Goal: Transaction & Acquisition: Book appointment/travel/reservation

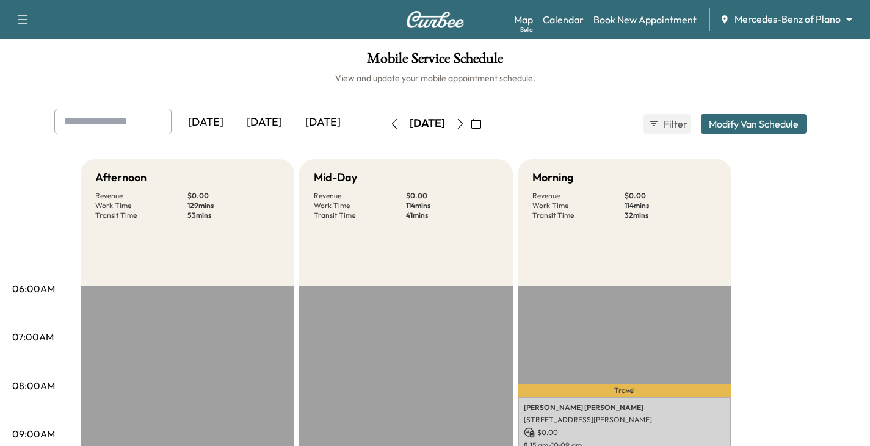
click at [623, 20] on link "Book New Appointment" at bounding box center [645, 19] width 103 height 15
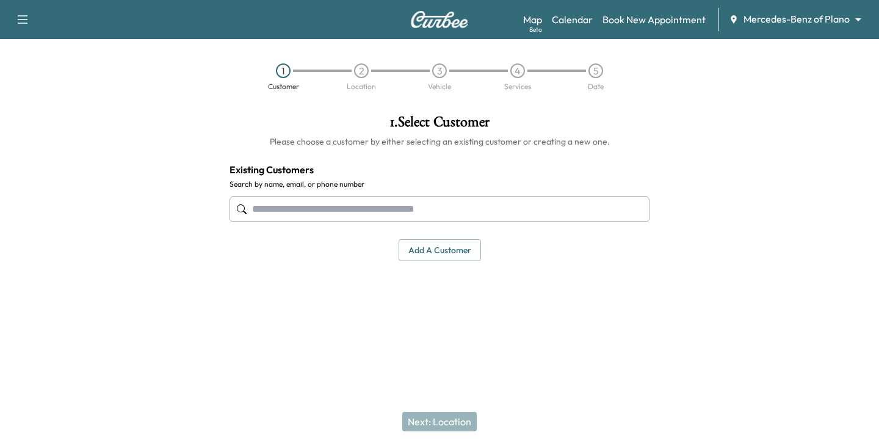
click at [296, 208] on input "text" at bounding box center [440, 210] width 420 height 26
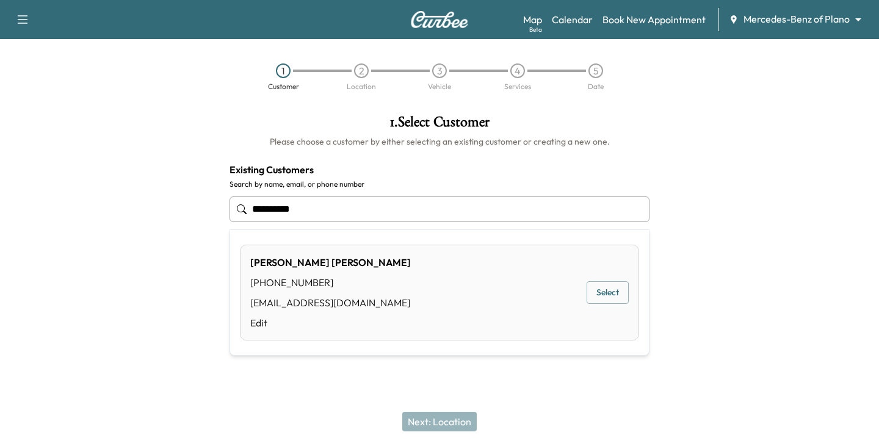
click at [621, 298] on button "Select" at bounding box center [608, 293] width 42 height 23
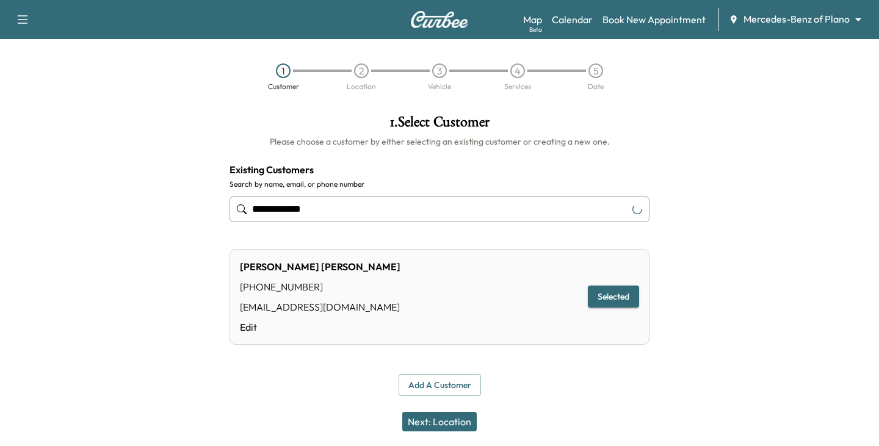
type input "**********"
click at [600, 299] on button "Selected" at bounding box center [613, 297] width 51 height 23
click at [452, 420] on button "Next: Location" at bounding box center [439, 422] width 75 height 20
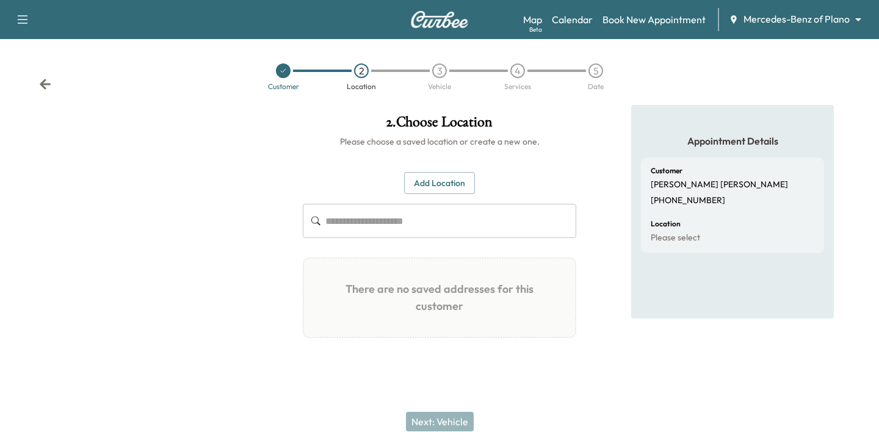
click at [698, 197] on p "[PHONE_NUMBER]" at bounding box center [688, 200] width 75 height 11
click at [40, 82] on icon at bounding box center [45, 84] width 12 height 12
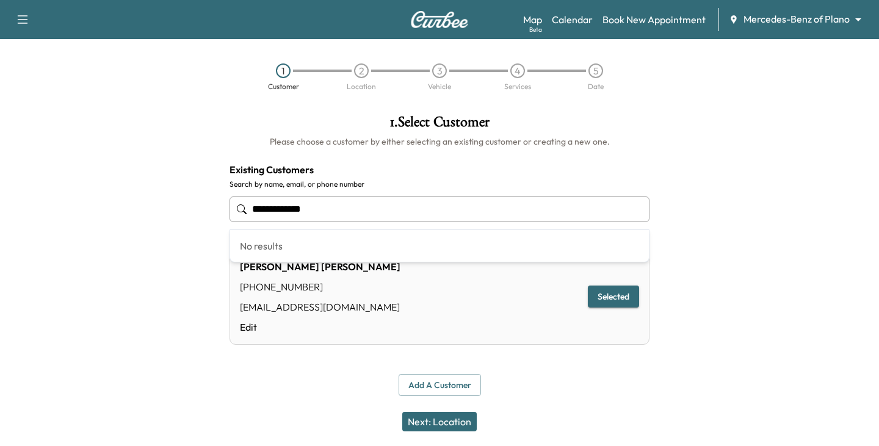
drag, startPoint x: 391, startPoint y: 202, endPoint x: 99, endPoint y: 214, distance: 292.2
click at [99, 214] on div "**********" at bounding box center [439, 255] width 879 height 301
type input "**********"
click at [798, 156] on div at bounding box center [770, 255] width 220 height 301
drag, startPoint x: 428, startPoint y: 205, endPoint x: 372, endPoint y: 213, distance: 56.7
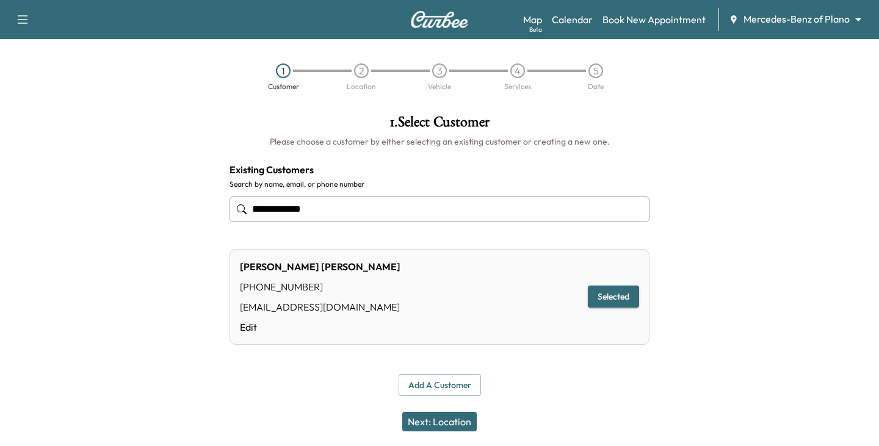
click at [392, 210] on input "**********" at bounding box center [440, 210] width 420 height 26
type input "**********"
click at [857, 16] on body "**********" at bounding box center [439, 223] width 879 height 446
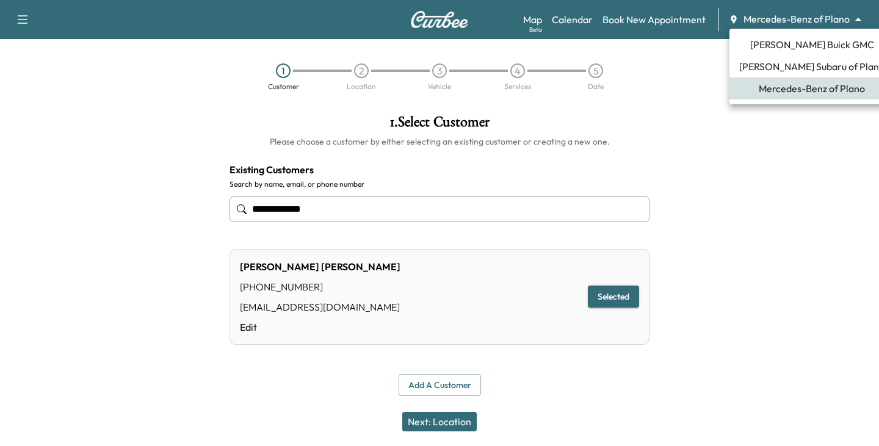
click at [793, 59] on ul "[PERSON_NAME] Buick GMC [PERSON_NAME] Subaru of Plano Mercedes-Benz of Plano" at bounding box center [812, 67] width 165 height 76
click at [788, 48] on span "[PERSON_NAME] Buick GMC" at bounding box center [813, 44] width 124 height 15
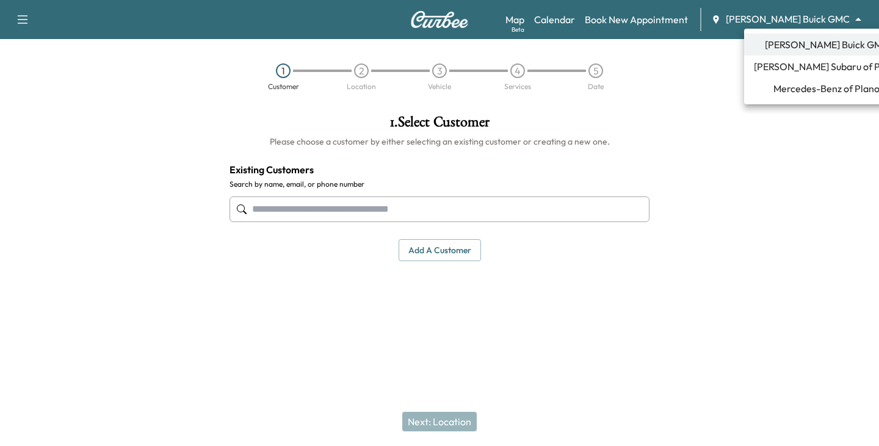
click at [860, 21] on body "Support Log Out Map Beta Calendar Book New Appointment [PERSON_NAME] Buick GMC …" at bounding box center [439, 223] width 879 height 446
click at [774, 83] on span "Mercedes-Benz of Plano" at bounding box center [827, 88] width 106 height 15
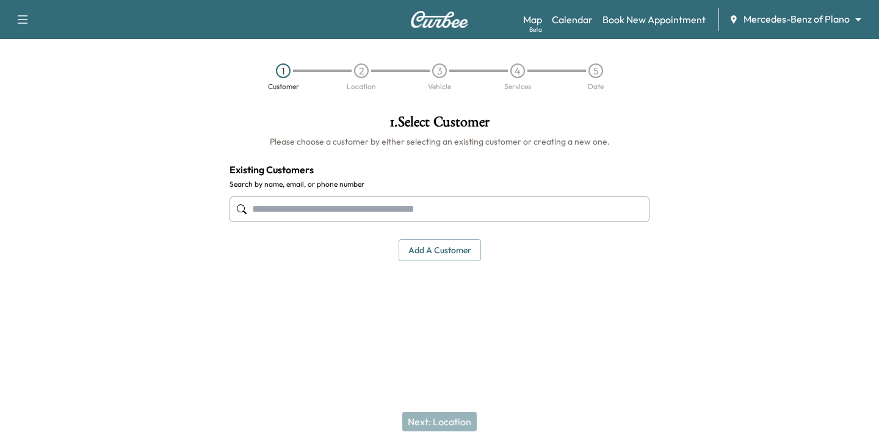
click at [349, 208] on input "text" at bounding box center [440, 210] width 420 height 26
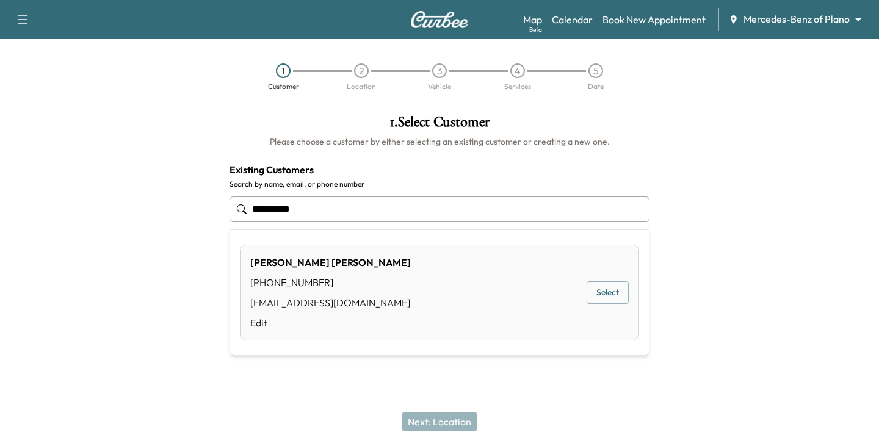
click at [595, 292] on button "Select" at bounding box center [608, 293] width 42 height 23
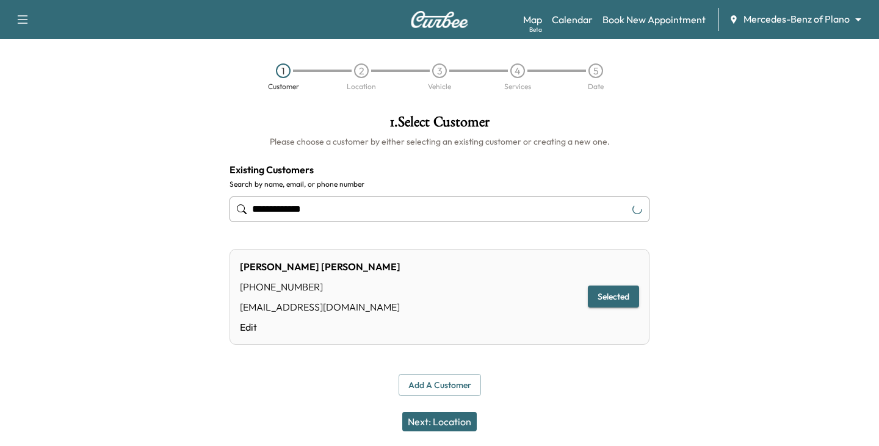
type input "**********"
click at [451, 418] on button "Next: Location" at bounding box center [439, 422] width 75 height 20
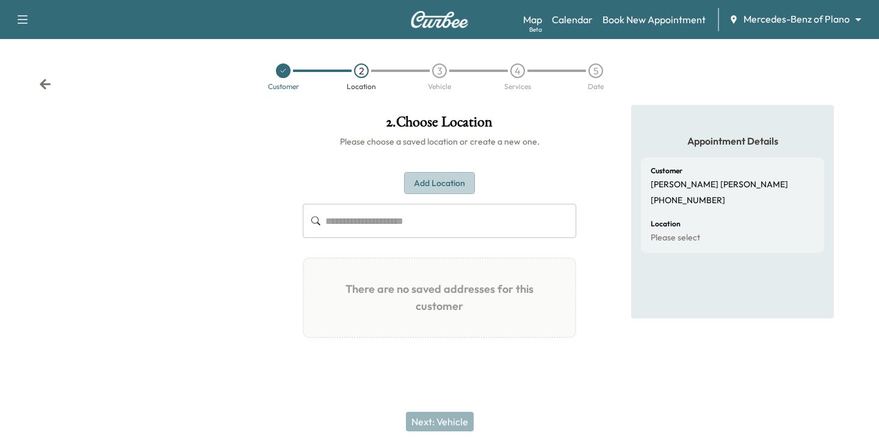
click at [438, 186] on button "Add Location" at bounding box center [439, 183] width 71 height 23
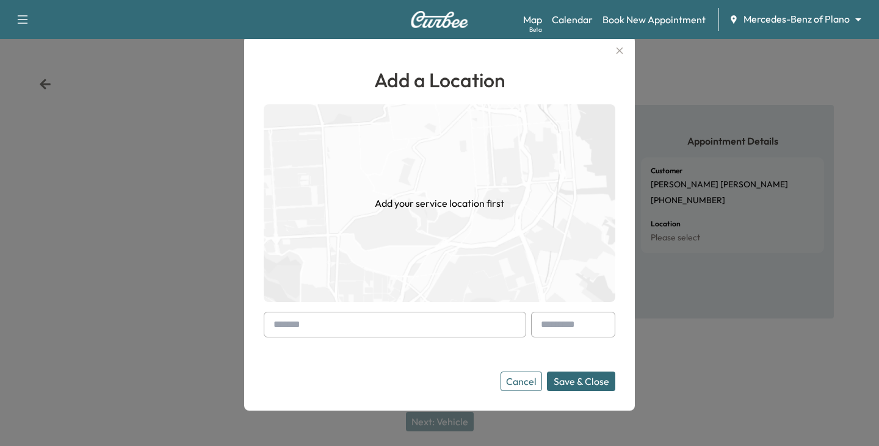
click at [338, 328] on input "text" at bounding box center [395, 325] width 263 height 26
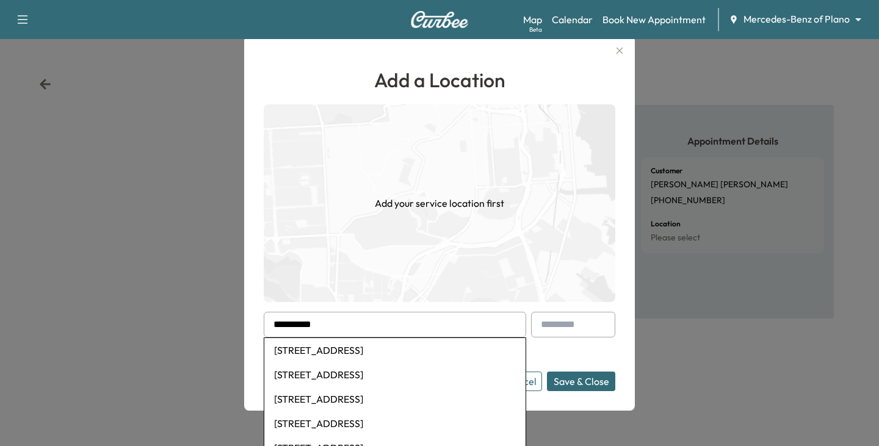
click at [341, 421] on li "[STREET_ADDRESS]" at bounding box center [394, 424] width 261 height 24
type input "**********"
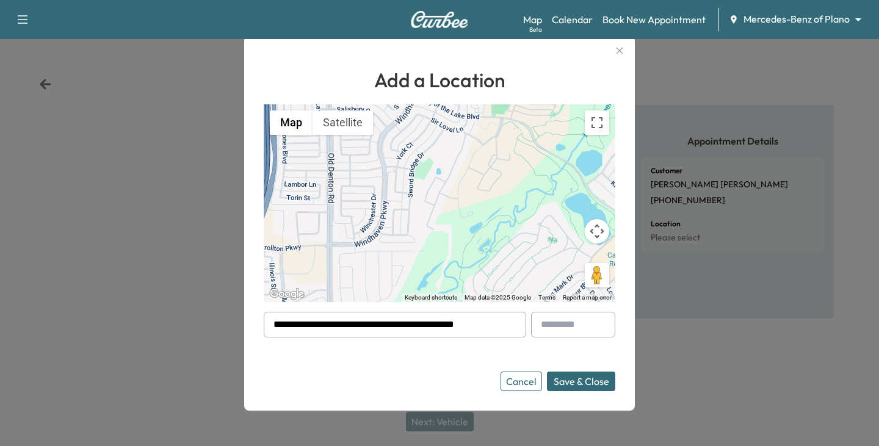
click at [576, 377] on button "Save & Close" at bounding box center [581, 382] width 68 height 20
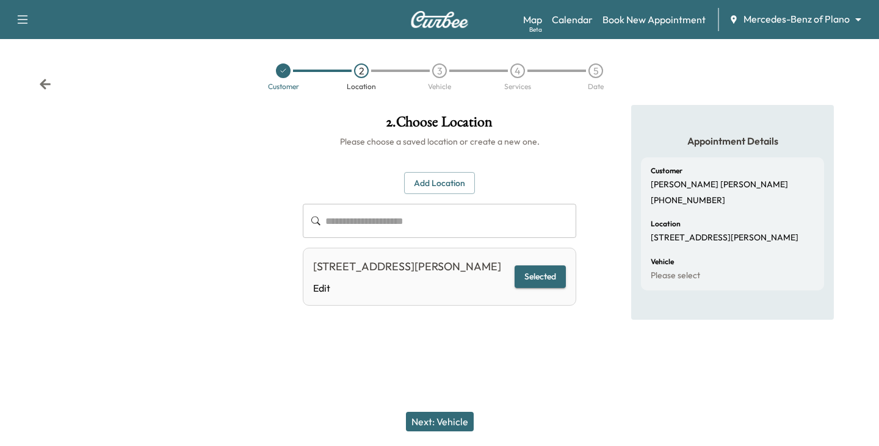
click at [441, 426] on button "Next: Vehicle" at bounding box center [440, 422] width 68 height 20
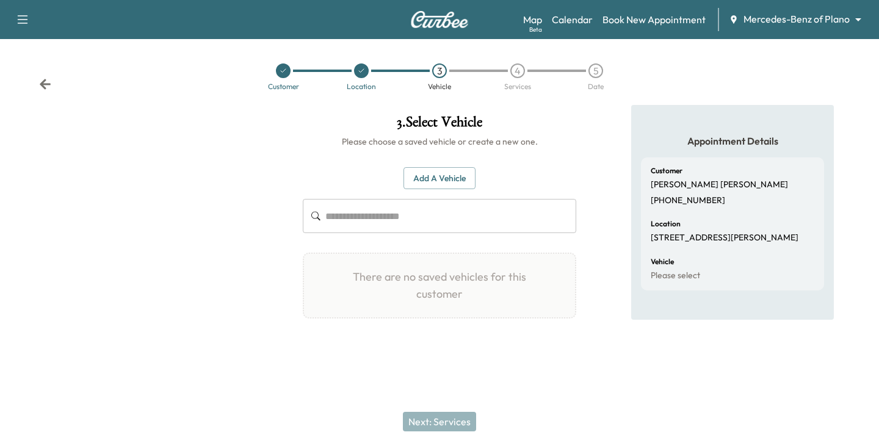
click at [434, 172] on button "Add a Vehicle" at bounding box center [440, 178] width 72 height 23
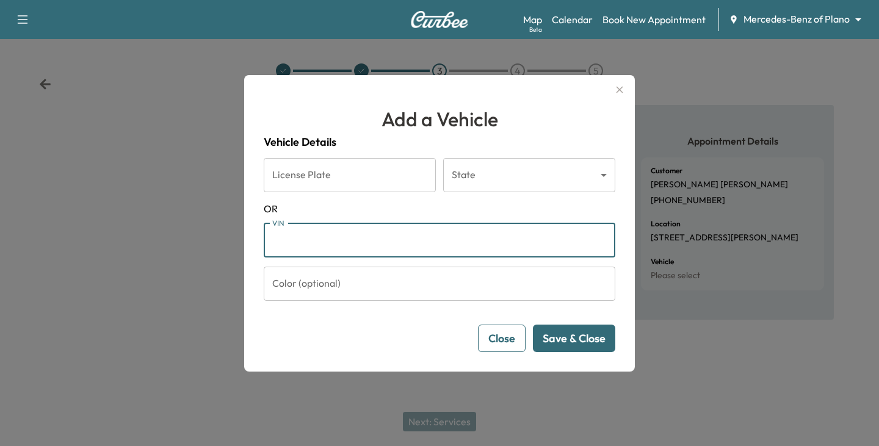
click at [303, 247] on input "VIN" at bounding box center [440, 241] width 352 height 34
paste input "**********"
type input "**********"
click at [576, 343] on button "Save & Close" at bounding box center [574, 338] width 82 height 27
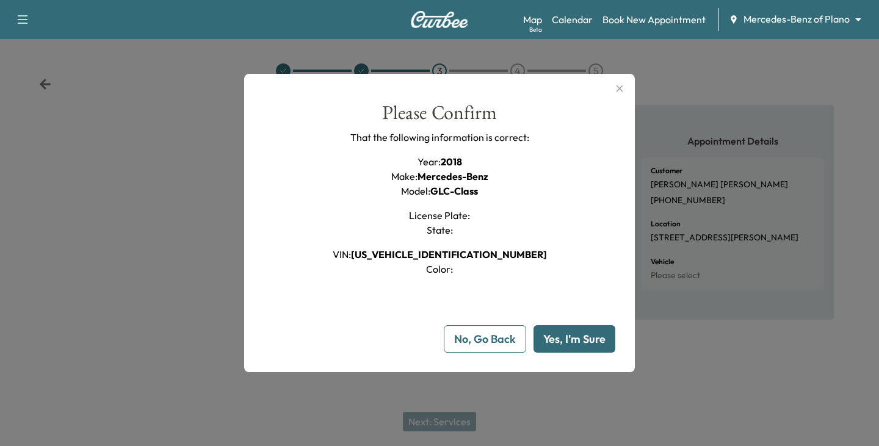
click at [557, 339] on button "Yes, I'm Sure" at bounding box center [575, 338] width 82 height 27
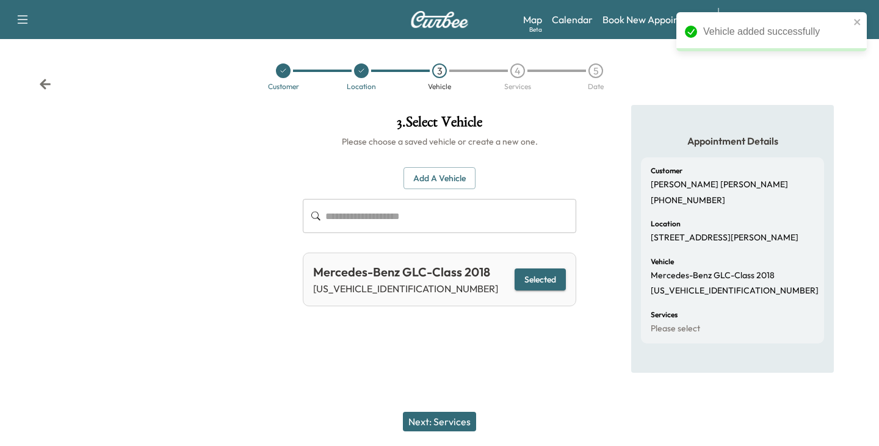
click at [462, 418] on button "Next: Services" at bounding box center [439, 422] width 73 height 20
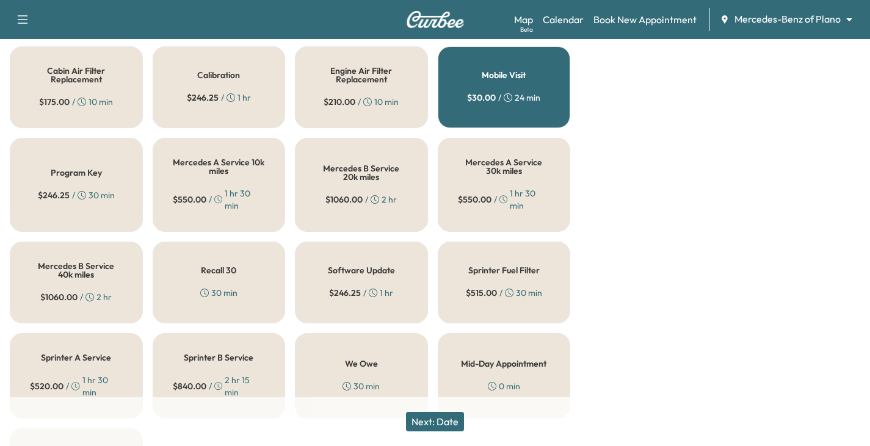
scroll to position [427, 0]
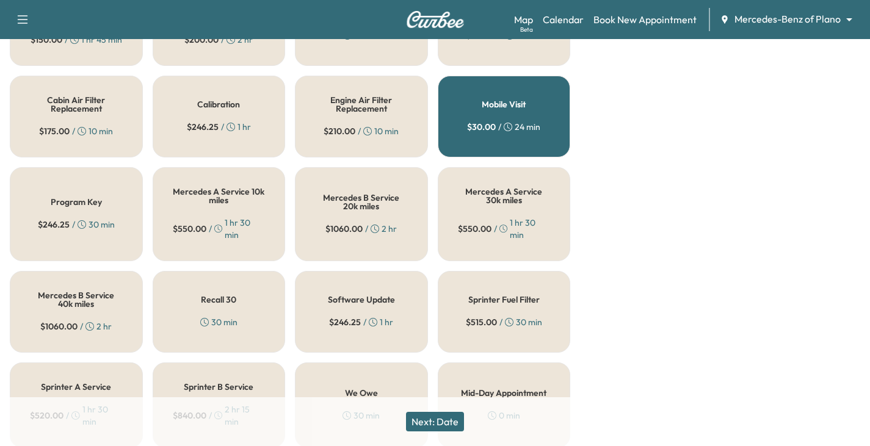
click at [209, 202] on h5 "Mercedes A Service 10k miles" at bounding box center [219, 195] width 93 height 17
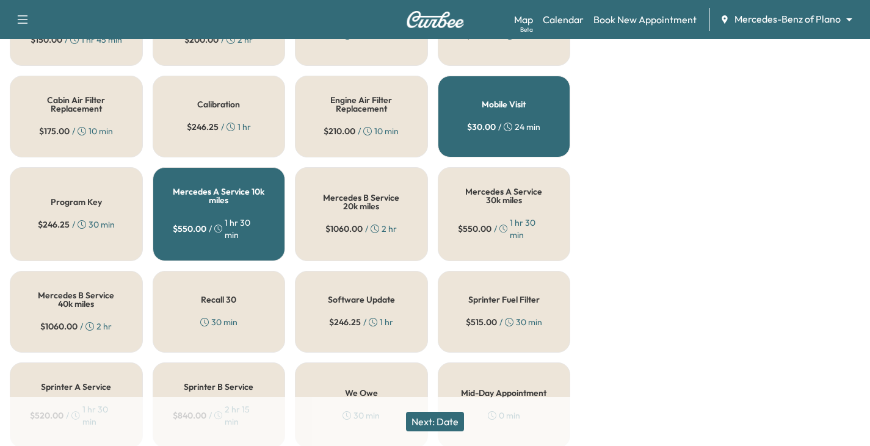
click at [453, 425] on button "Next: Date" at bounding box center [435, 422] width 58 height 20
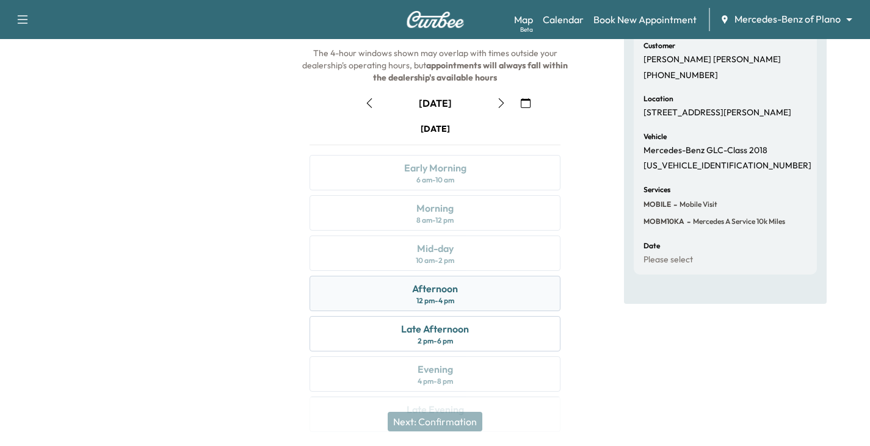
scroll to position [104, 0]
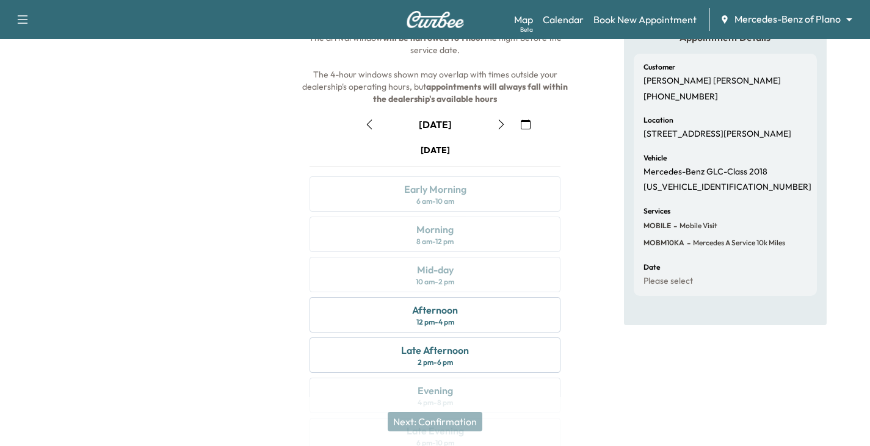
click at [501, 126] on icon "button" at bounding box center [501, 125] width 10 height 10
click at [373, 122] on icon "button" at bounding box center [370, 125] width 10 height 10
click at [498, 122] on icon "button" at bounding box center [501, 125] width 10 height 10
click at [499, 128] on icon "button" at bounding box center [501, 125] width 10 height 10
click at [501, 128] on icon "button" at bounding box center [501, 125] width 10 height 10
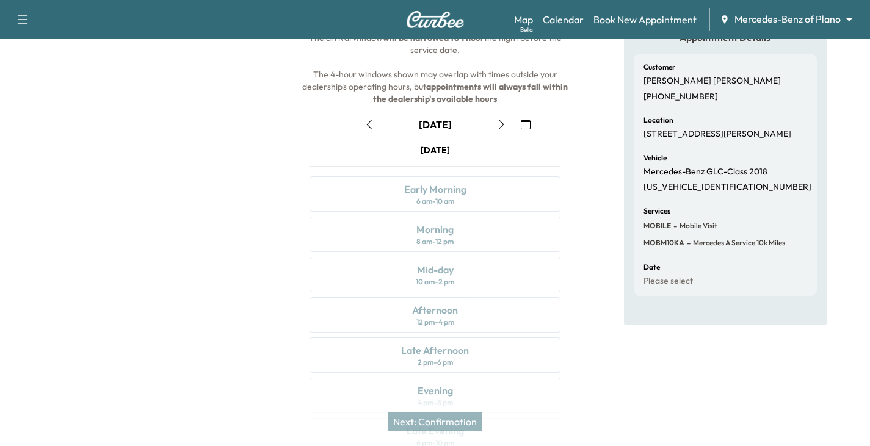
click at [501, 123] on icon "button" at bounding box center [500, 125] width 5 height 10
click at [503, 122] on icon "button" at bounding box center [501, 125] width 10 height 10
click at [498, 125] on icon "button" at bounding box center [501, 125] width 10 height 10
click at [368, 120] on icon "button" at bounding box center [370, 125] width 10 height 10
click at [369, 127] on icon "button" at bounding box center [368, 125] width 5 height 10
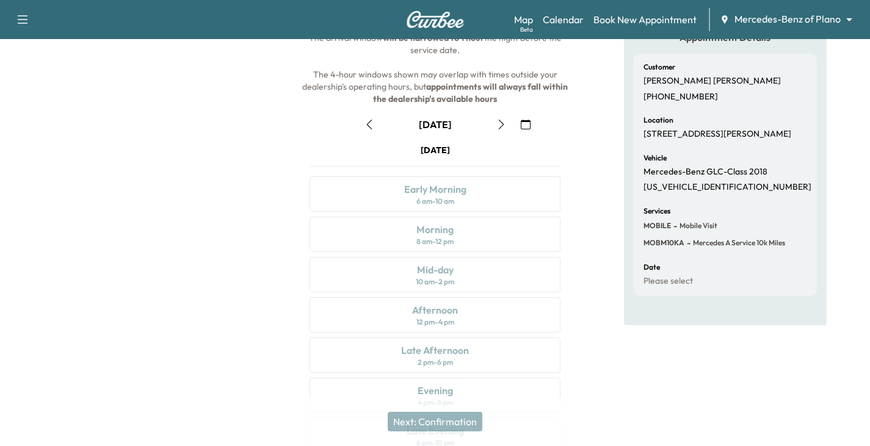
click at [369, 127] on icon "button" at bounding box center [368, 125] width 5 height 10
click at [372, 127] on icon "button" at bounding box center [370, 125] width 10 height 10
click at [371, 127] on icon "button" at bounding box center [370, 125] width 10 height 10
click at [451, 313] on div "Afternoon" at bounding box center [435, 310] width 46 height 15
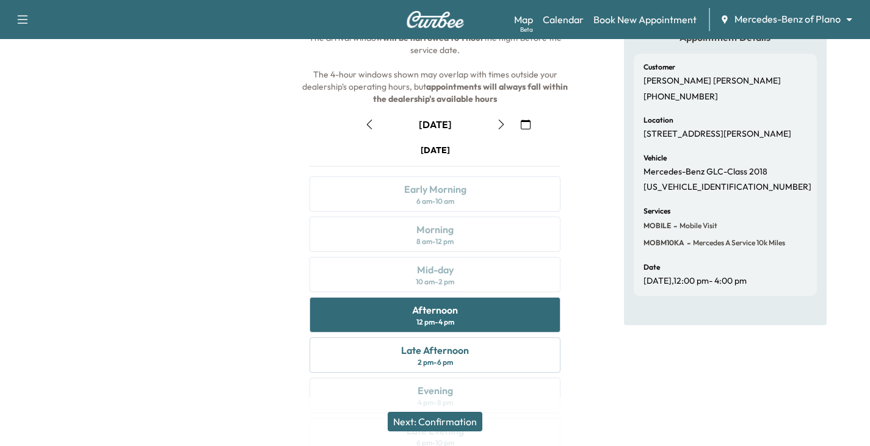
click at [442, 418] on button "Next: Confirmation" at bounding box center [435, 422] width 95 height 20
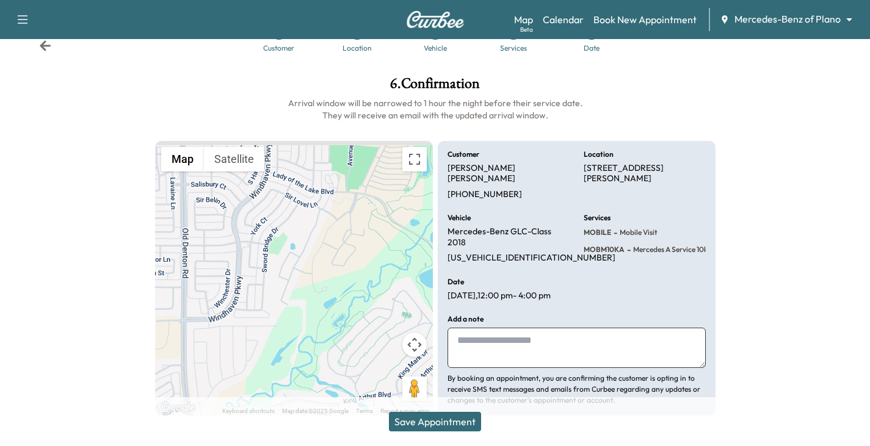
click at [443, 423] on button "Save Appointment" at bounding box center [435, 422] width 92 height 20
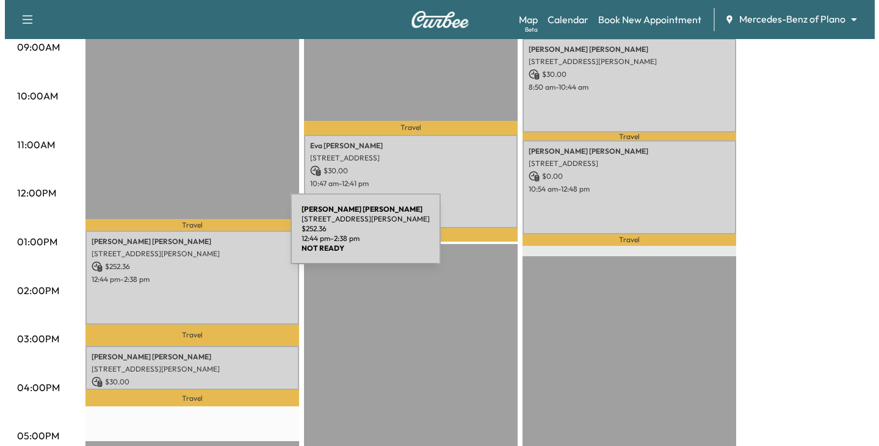
scroll to position [366, 0]
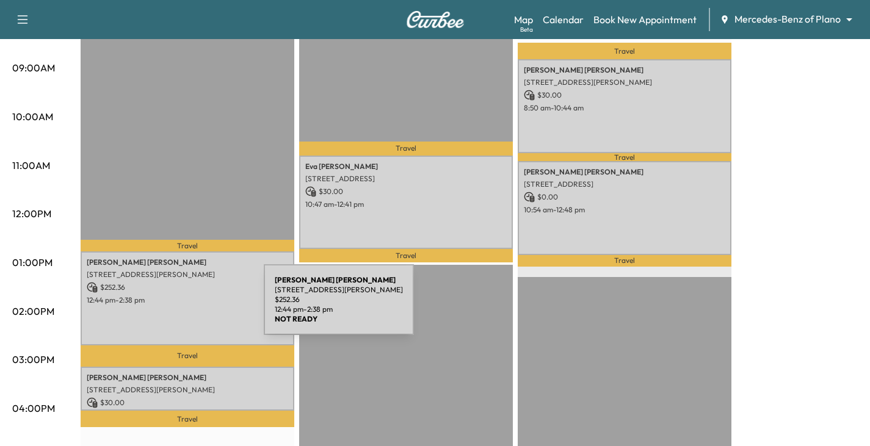
click at [172, 303] on div "[PERSON_NAME] [STREET_ADDRESS][PERSON_NAME] $ 252.36 12:44 pm - 2:38 pm" at bounding box center [188, 298] width 214 height 93
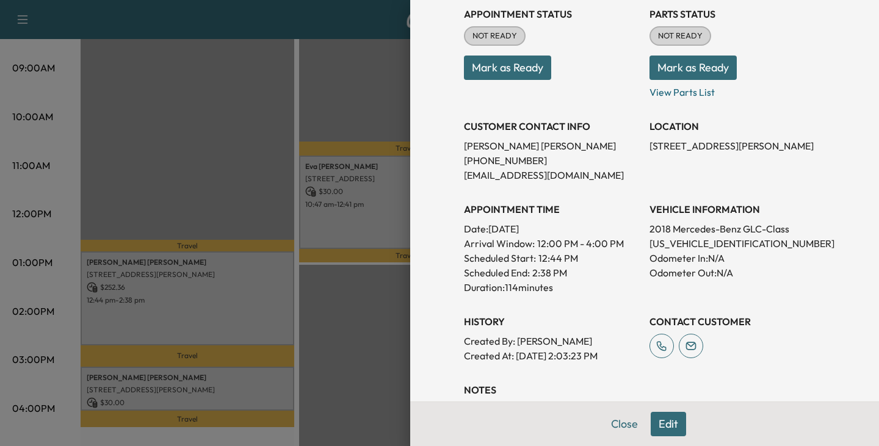
scroll to position [0, 0]
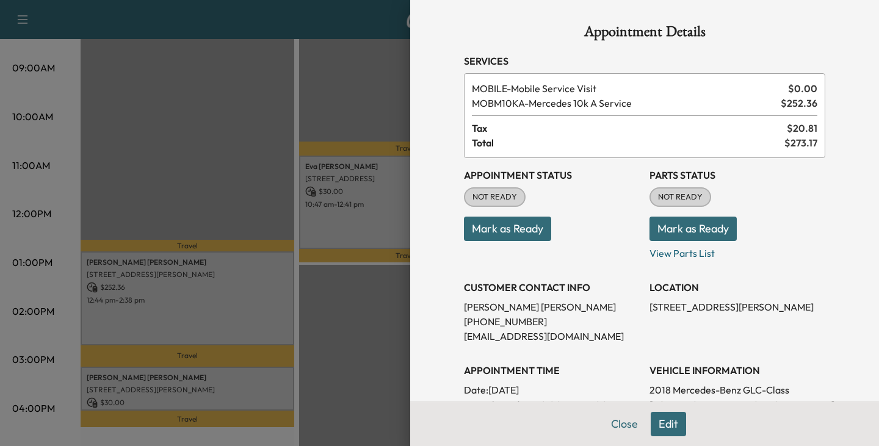
click at [654, 420] on button "Edit" at bounding box center [668, 424] width 35 height 24
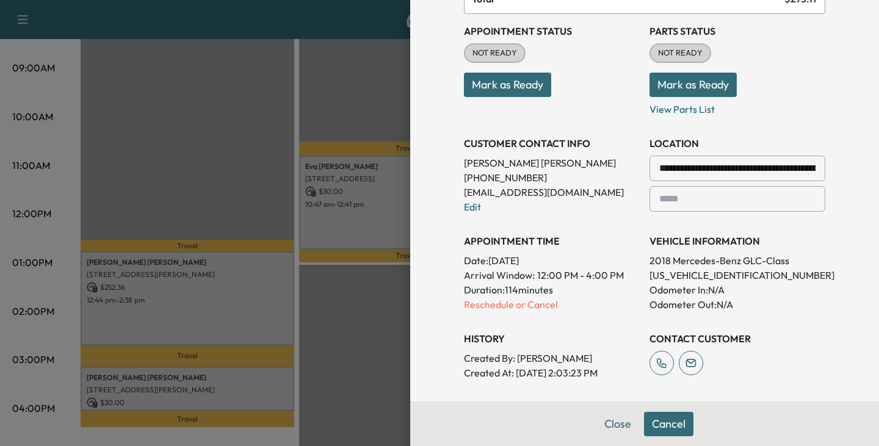
scroll to position [183, 0]
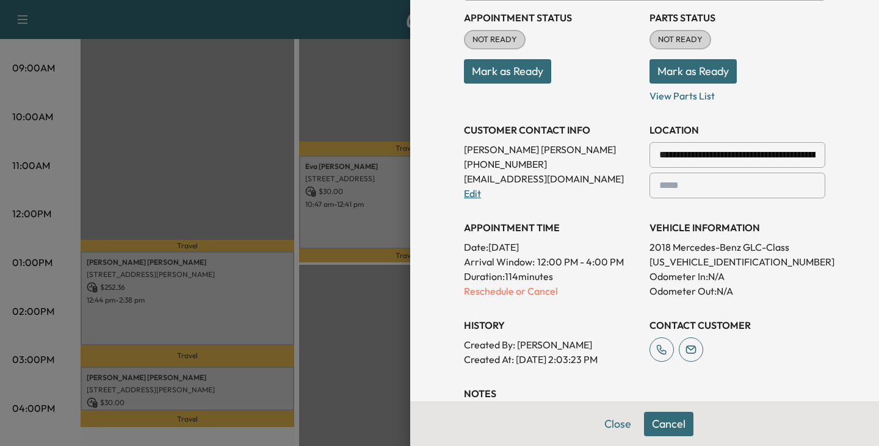
click at [465, 197] on link "Edit" at bounding box center [472, 193] width 17 height 12
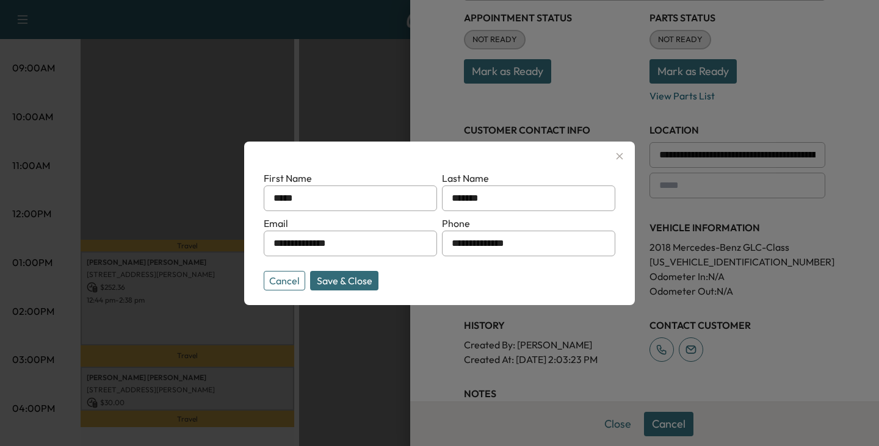
drag, startPoint x: 208, startPoint y: 200, endPoint x: 170, endPoint y: 199, distance: 38.5
click at [170, 200] on div "**********" at bounding box center [439, 223] width 879 height 446
type input "*****"
click at [351, 276] on button "Save & Close" at bounding box center [344, 281] width 68 height 20
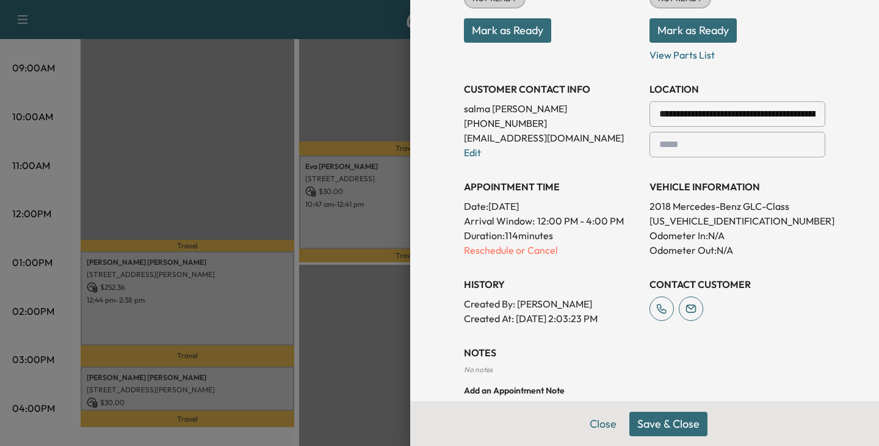
scroll to position [244, 0]
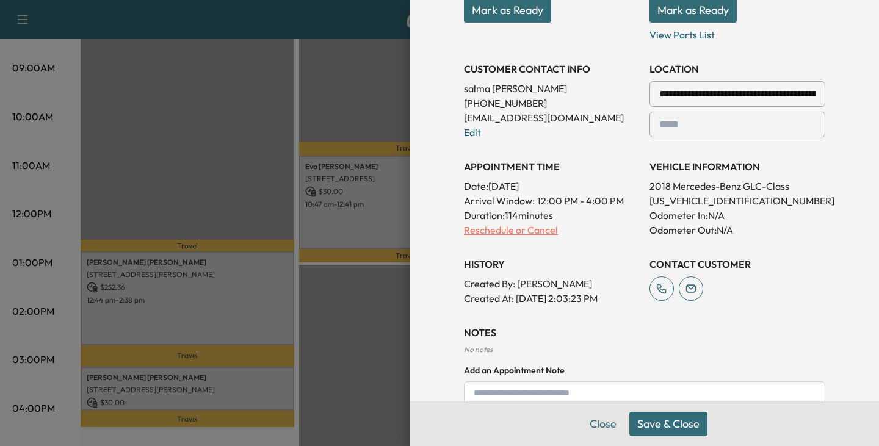
click at [500, 231] on p "Reschedule or Cancel" at bounding box center [552, 230] width 176 height 15
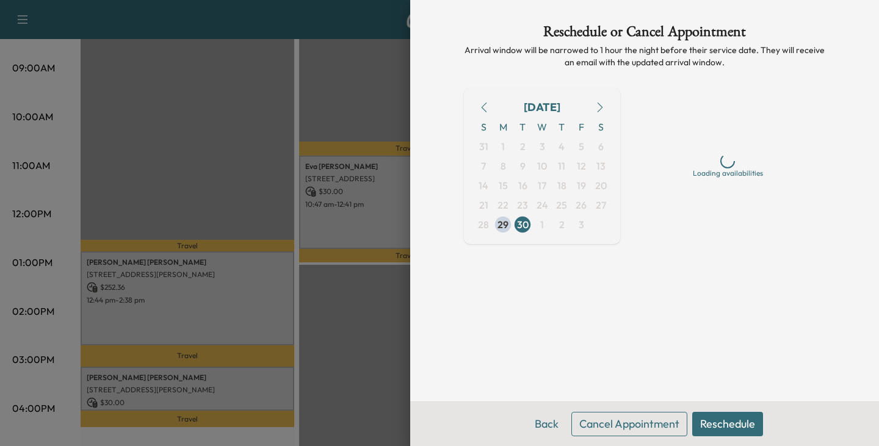
scroll to position [0, 0]
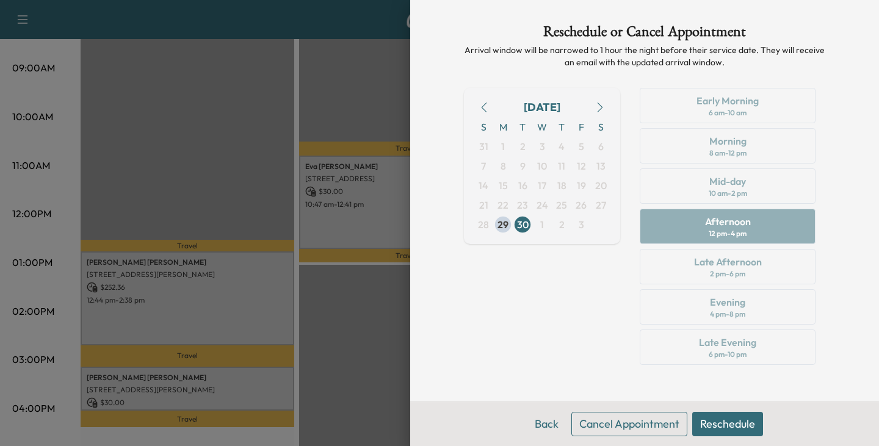
click at [722, 426] on button "Reschedule" at bounding box center [728, 424] width 71 height 24
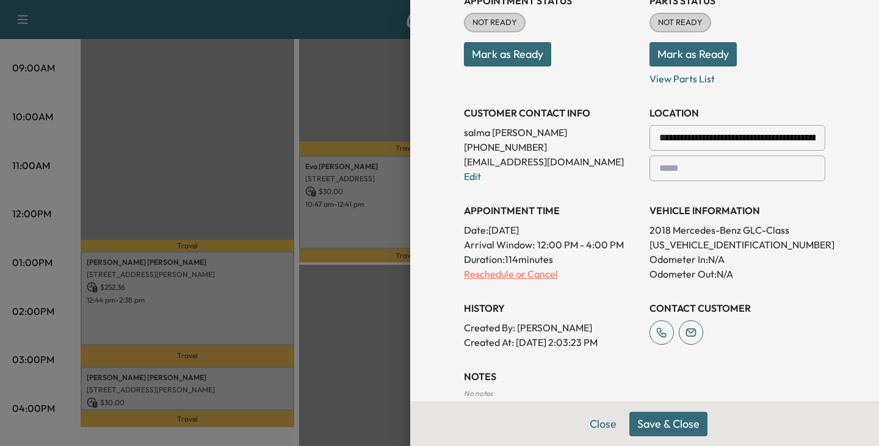
scroll to position [222, 0]
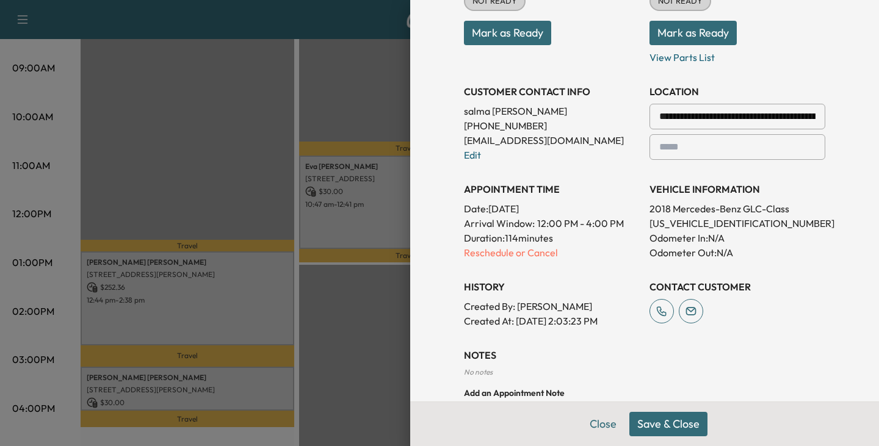
click at [660, 424] on button "Save & Close" at bounding box center [669, 424] width 78 height 24
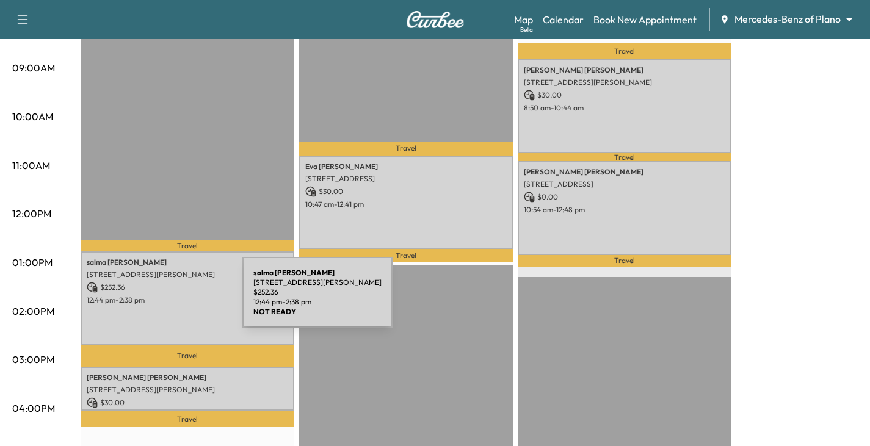
click at [151, 300] on p "12:44 pm - 2:38 pm" at bounding box center [188, 301] width 202 height 10
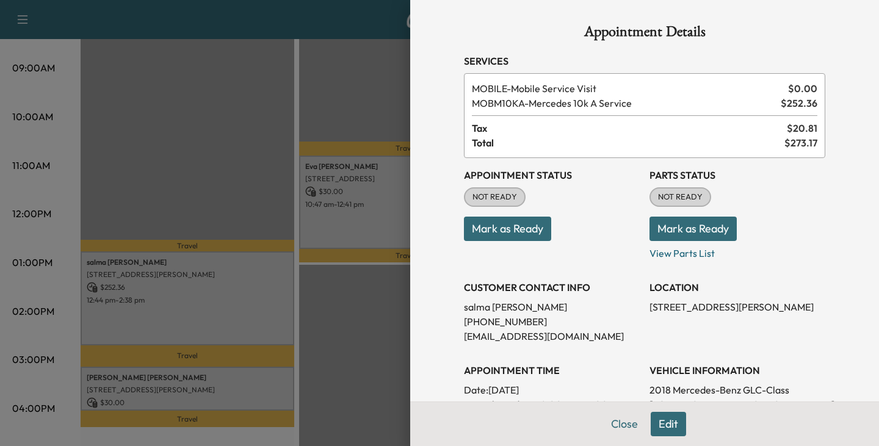
click at [550, 101] on span "MOBM10KA - Mercedes 10k A Service" at bounding box center [624, 103] width 304 height 15
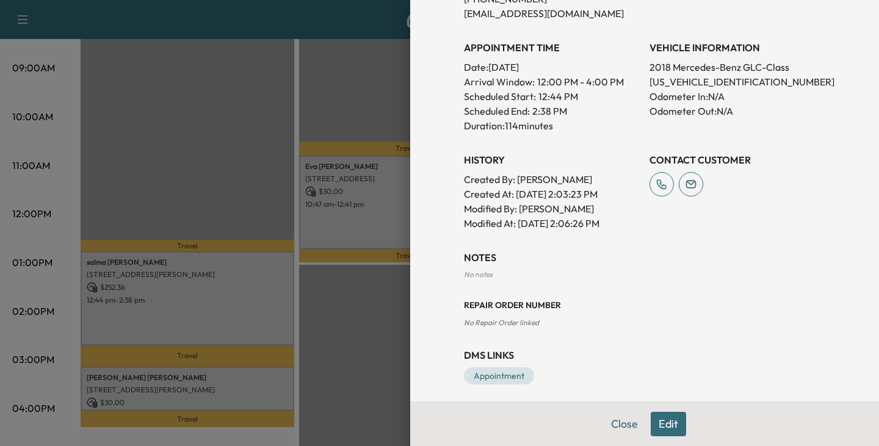
scroll to position [330, 0]
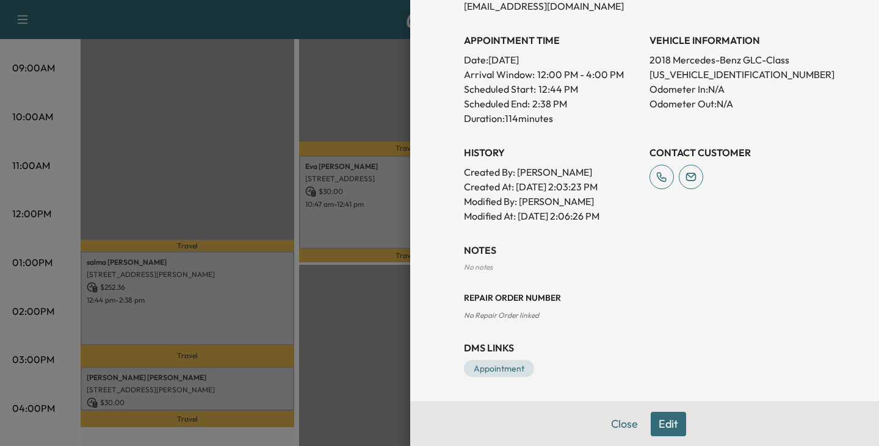
click at [659, 419] on button "Edit" at bounding box center [668, 424] width 35 height 24
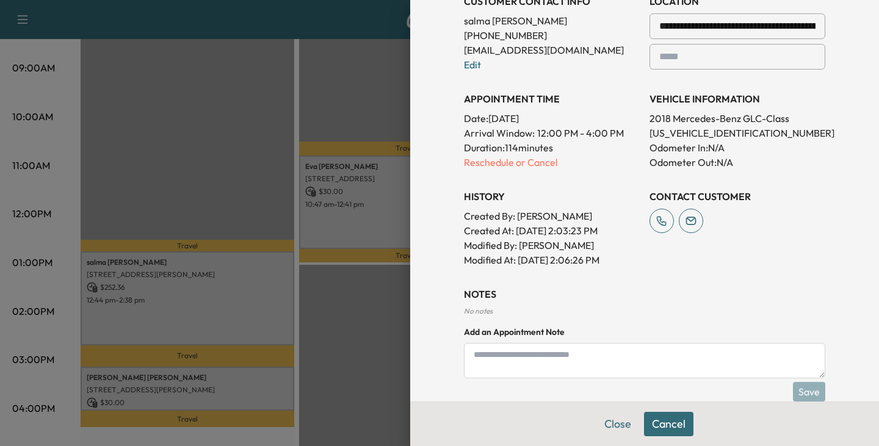
scroll to position [373, 0]
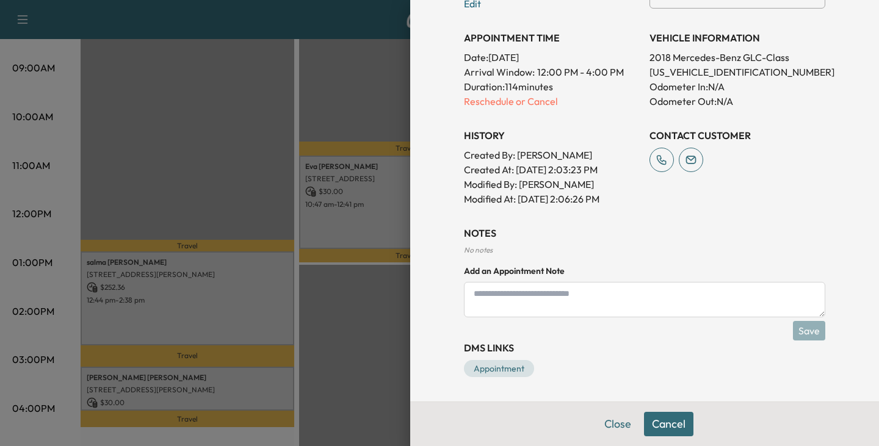
click at [586, 297] on textarea at bounding box center [645, 299] width 362 height 35
click at [572, 299] on textarea at bounding box center [645, 299] width 362 height 35
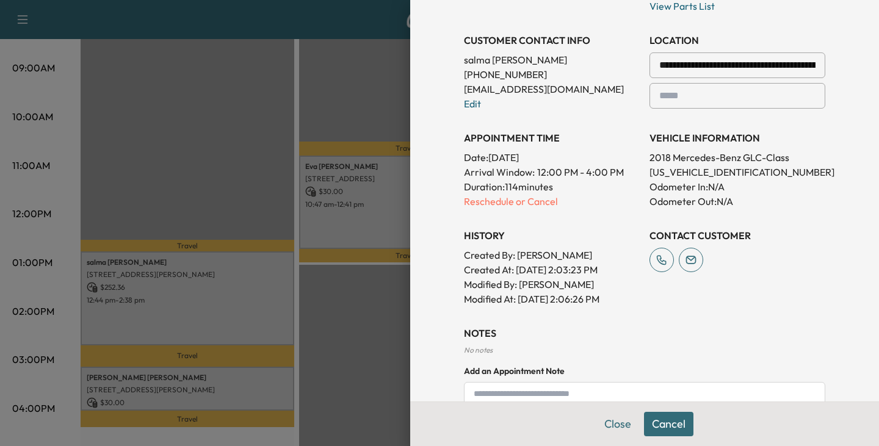
scroll to position [251, 0]
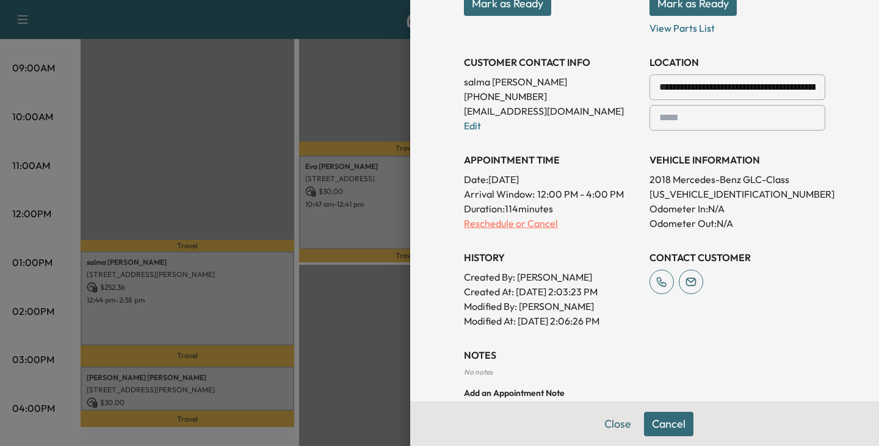
click at [507, 223] on p "Reschedule or Cancel" at bounding box center [552, 223] width 176 height 15
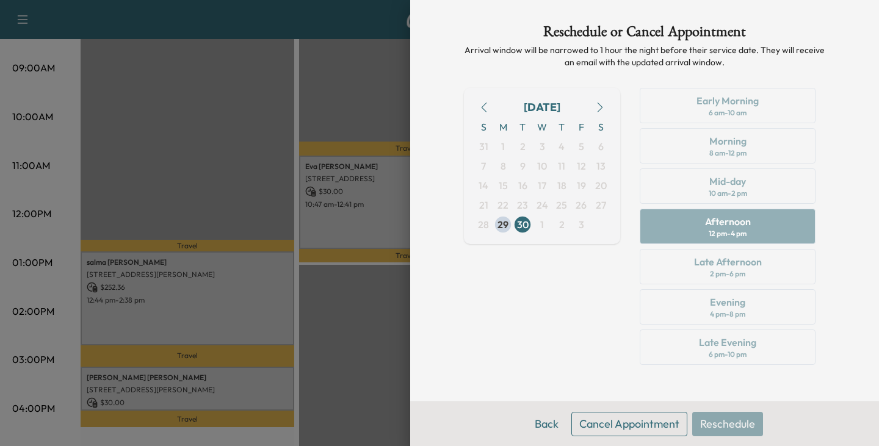
click at [610, 424] on button "Cancel Appointment" at bounding box center [630, 424] width 116 height 24
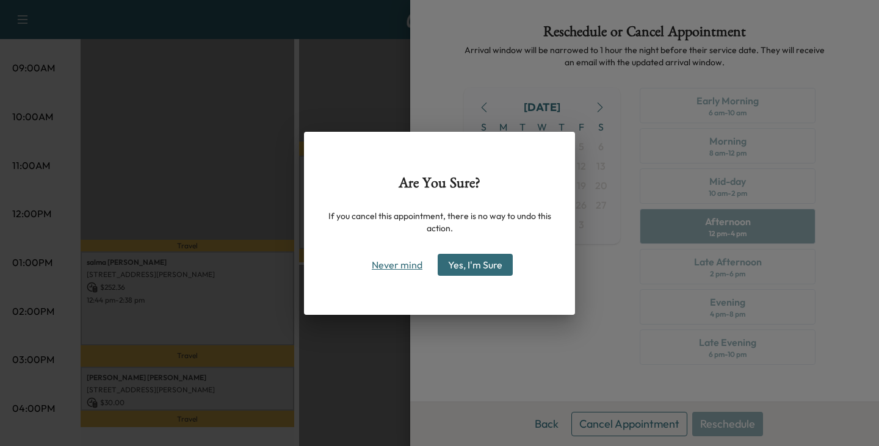
click at [396, 263] on button "Never mind" at bounding box center [397, 265] width 62 height 20
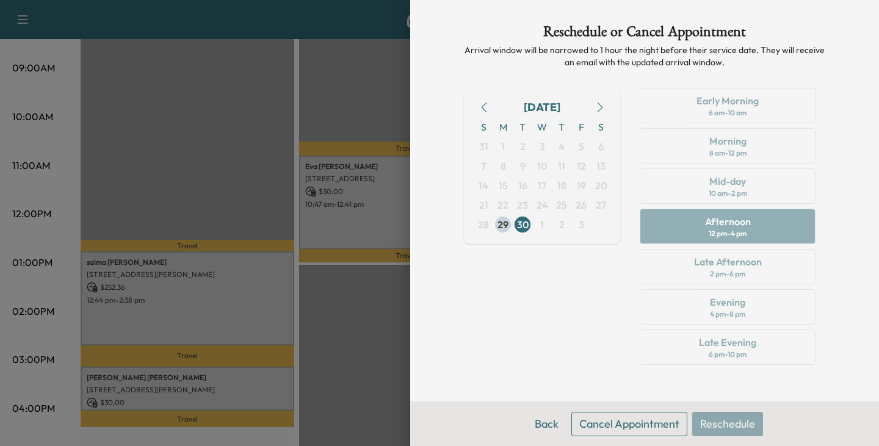
click at [575, 314] on div "[DATE] S M T W T F S 31 1 2 3 4 5 6 7 8 9 10 11 12 13 14 15 16 17 18 19 20 21 2…" at bounding box center [542, 229] width 156 height 282
click at [331, 299] on div at bounding box center [439, 223] width 879 height 446
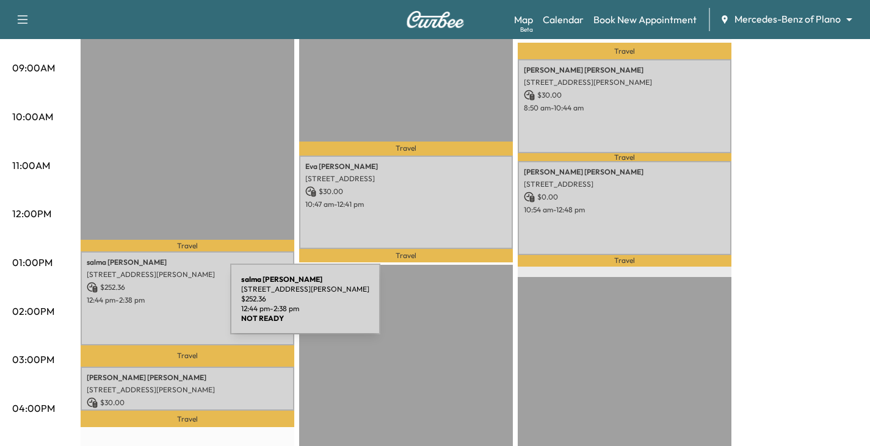
click at [150, 305] on div "[PERSON_NAME] [STREET_ADDRESS] $ 252.36 12:44 pm - 2:38 pm" at bounding box center [188, 298] width 214 height 93
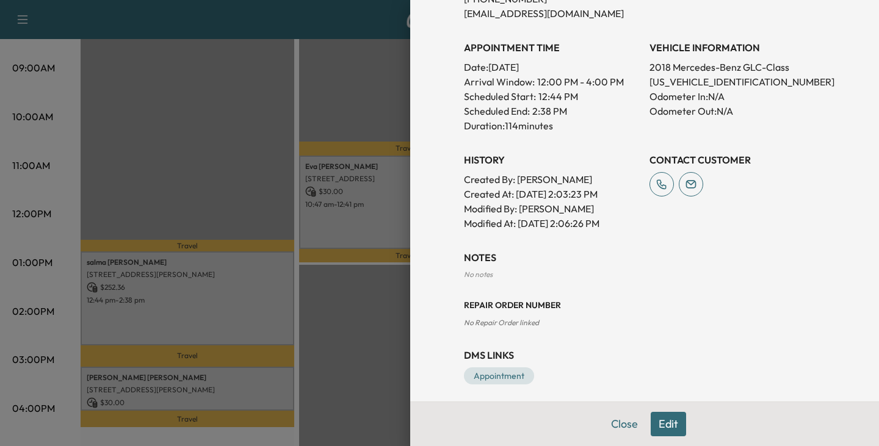
scroll to position [330, 0]
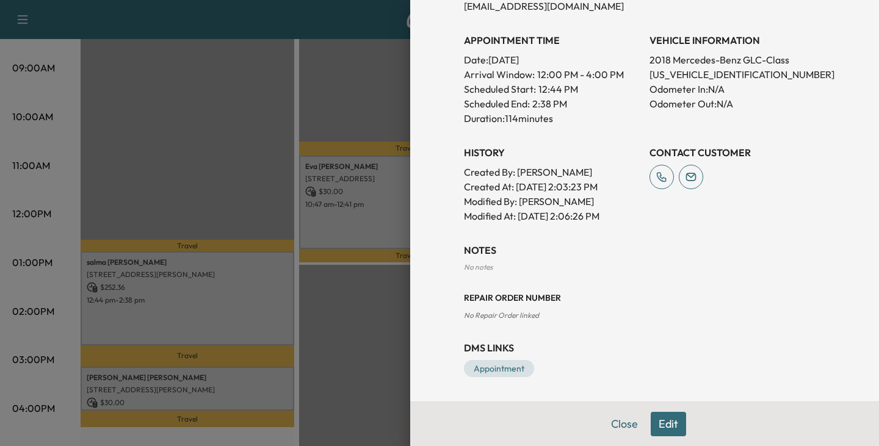
click at [673, 426] on button "Edit" at bounding box center [668, 424] width 35 height 24
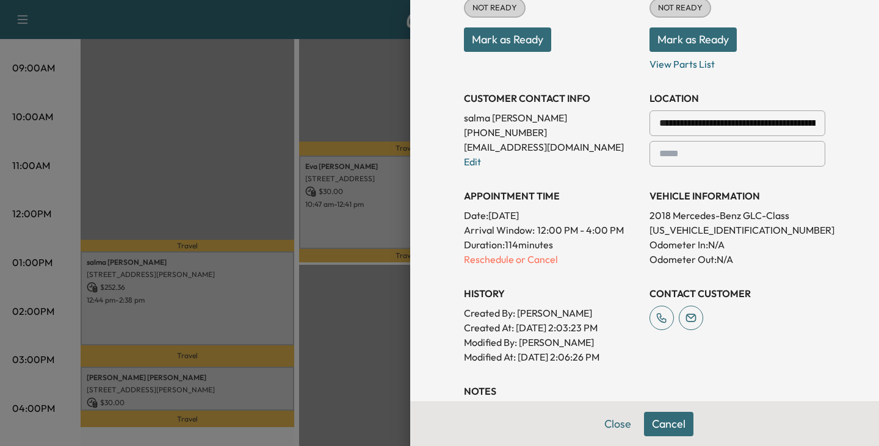
scroll to position [173, 0]
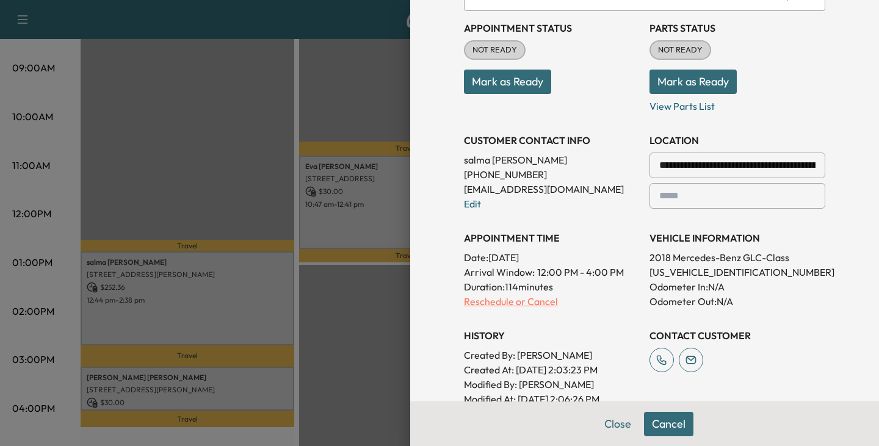
click at [500, 301] on p "Reschedule or Cancel" at bounding box center [552, 301] width 176 height 15
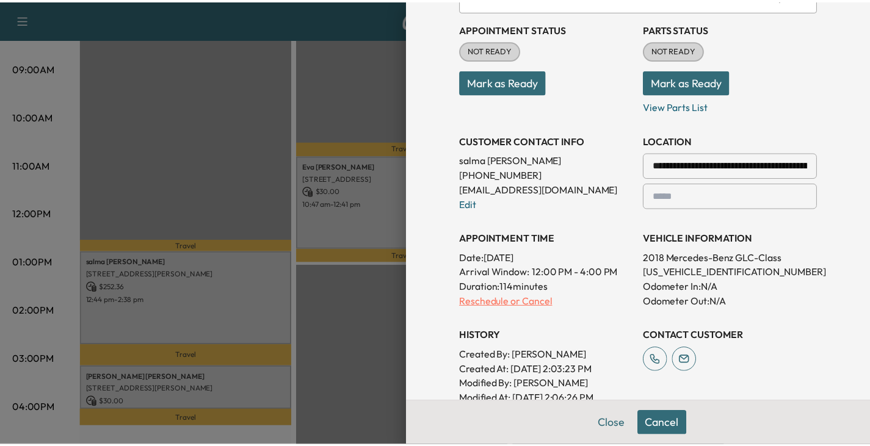
scroll to position [0, 0]
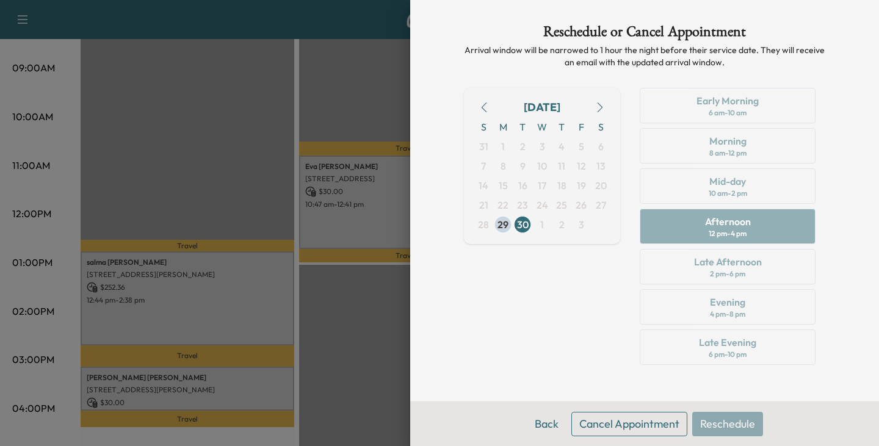
click at [656, 424] on button "Cancel Appointment" at bounding box center [630, 424] width 116 height 24
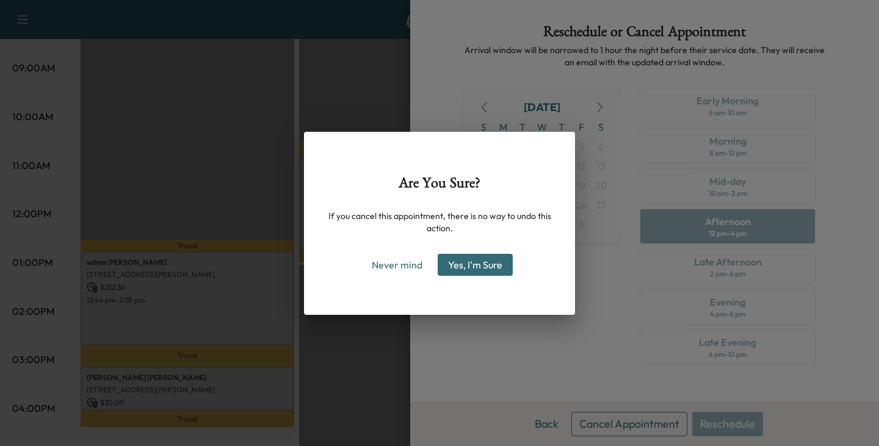
click at [478, 260] on button "Yes, I'm Sure" at bounding box center [475, 265] width 75 height 22
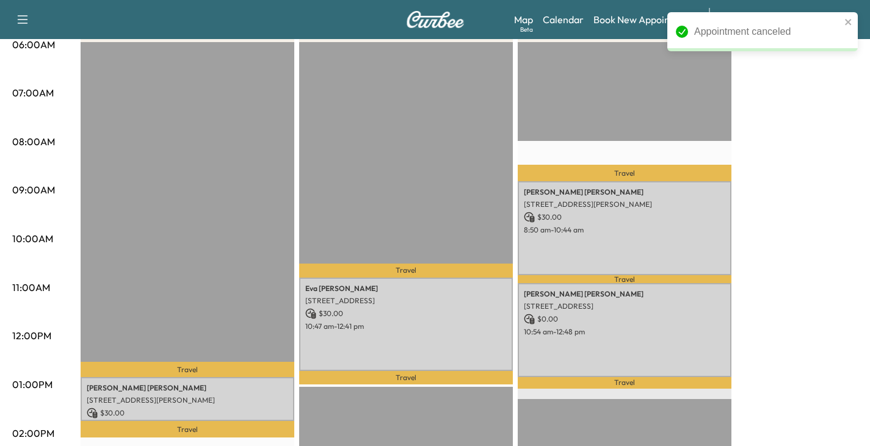
scroll to position [61, 0]
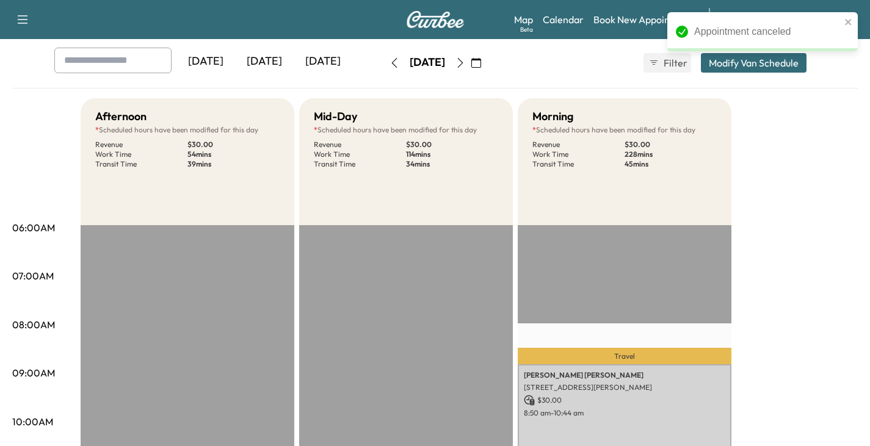
click at [846, 21] on icon "close" at bounding box center [848, 22] width 6 height 6
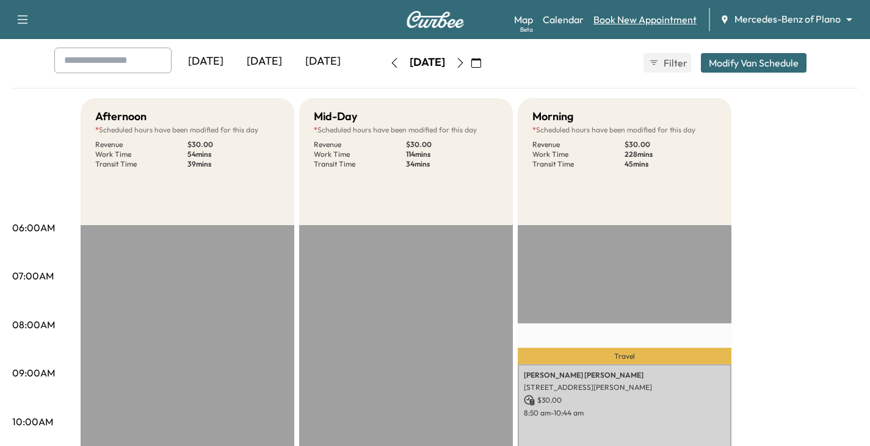
click at [650, 21] on link "Book New Appointment" at bounding box center [645, 19] width 103 height 15
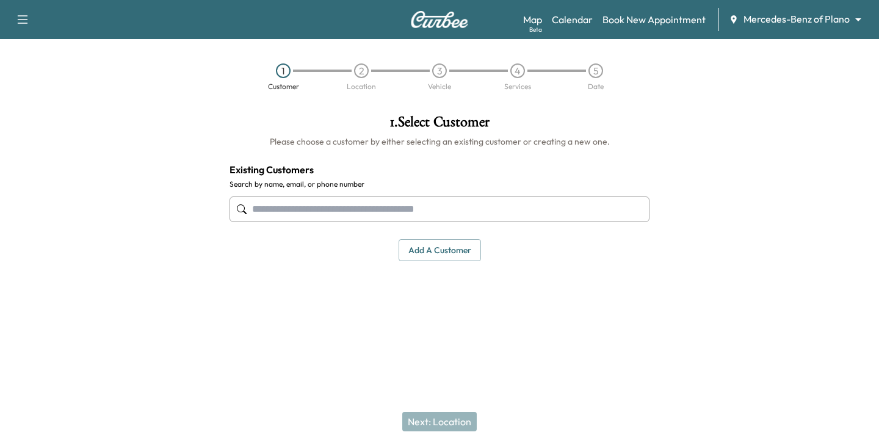
click at [344, 204] on input "text" at bounding box center [440, 210] width 420 height 26
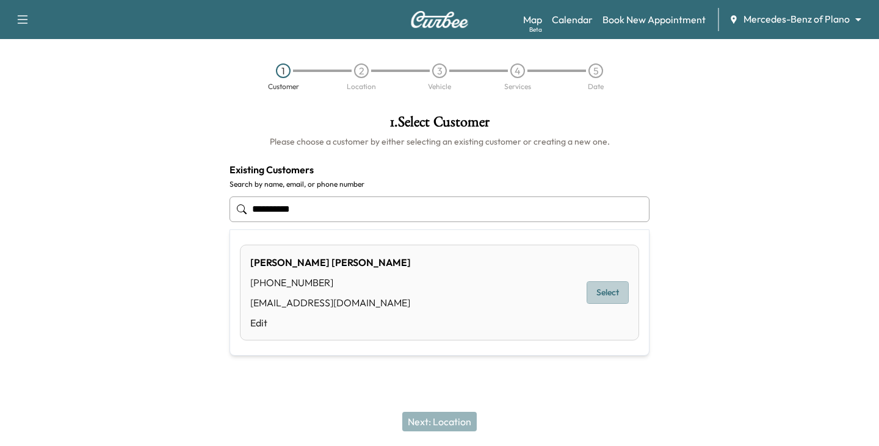
click at [610, 289] on button "Select" at bounding box center [608, 293] width 42 height 23
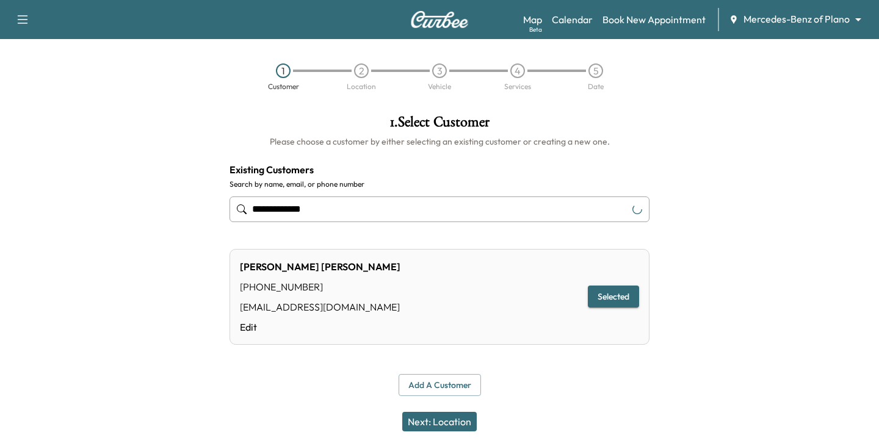
type input "**********"
click at [612, 296] on button "Selected" at bounding box center [613, 297] width 51 height 23
click at [448, 425] on button "Next: Location" at bounding box center [439, 422] width 75 height 20
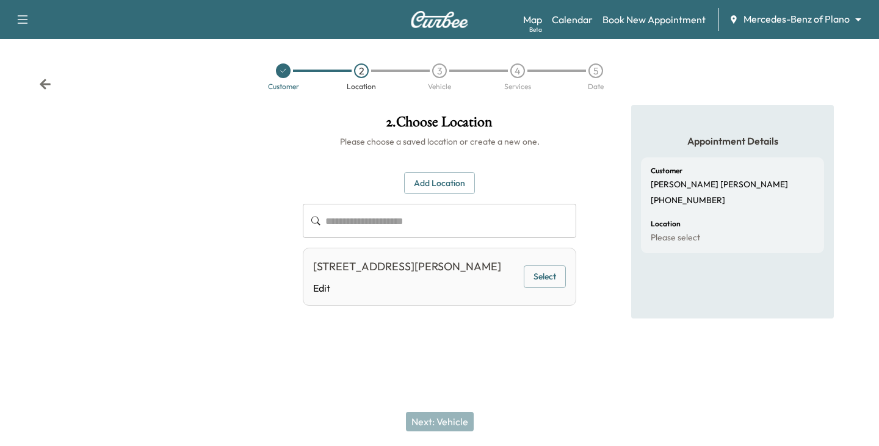
click at [530, 288] on button "Select" at bounding box center [545, 277] width 42 height 23
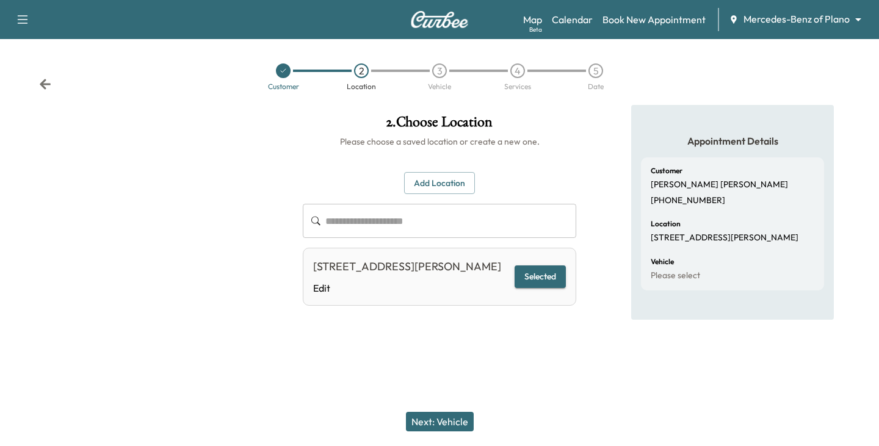
click at [440, 425] on button "Next: Vehicle" at bounding box center [440, 422] width 68 height 20
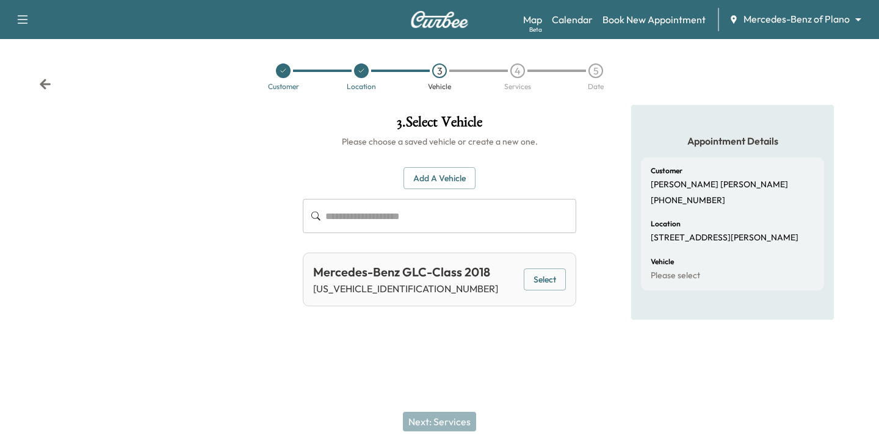
click at [539, 282] on button "Select" at bounding box center [545, 280] width 42 height 23
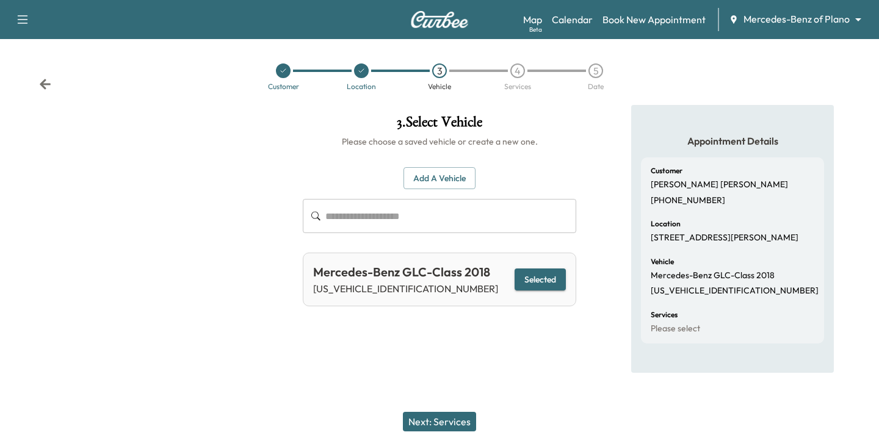
click at [453, 420] on button "Next: Services" at bounding box center [439, 422] width 73 height 20
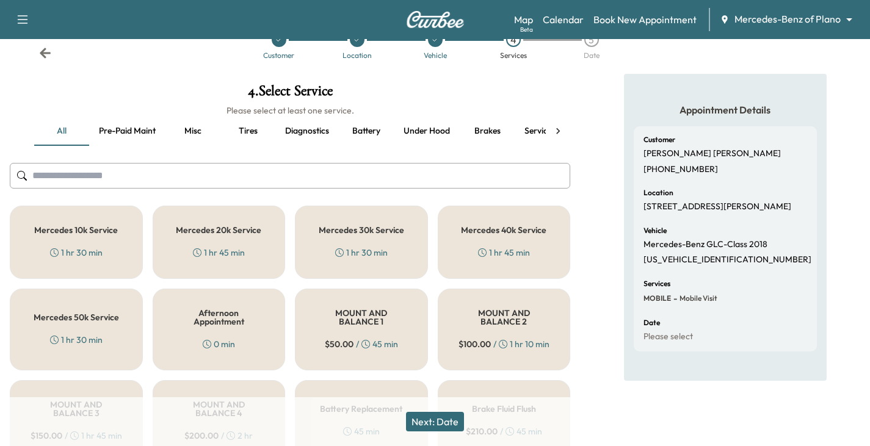
scroll to position [61, 0]
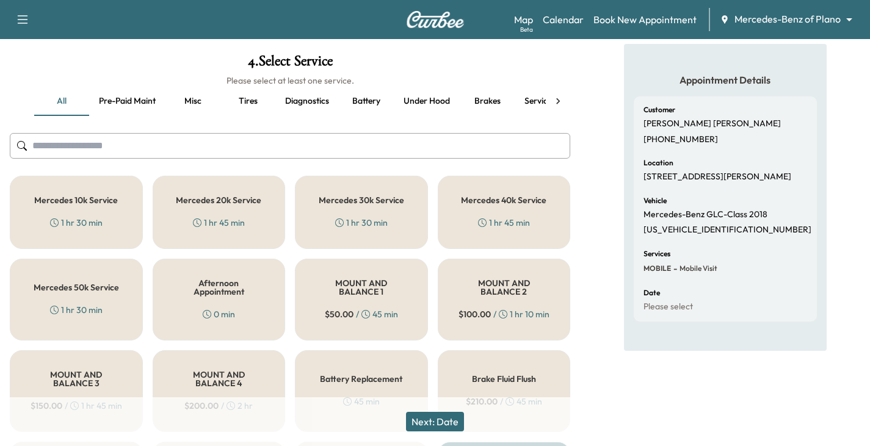
click at [214, 215] on div "Mercedes 20k Service 1 hr 45 min" at bounding box center [219, 212] width 133 height 73
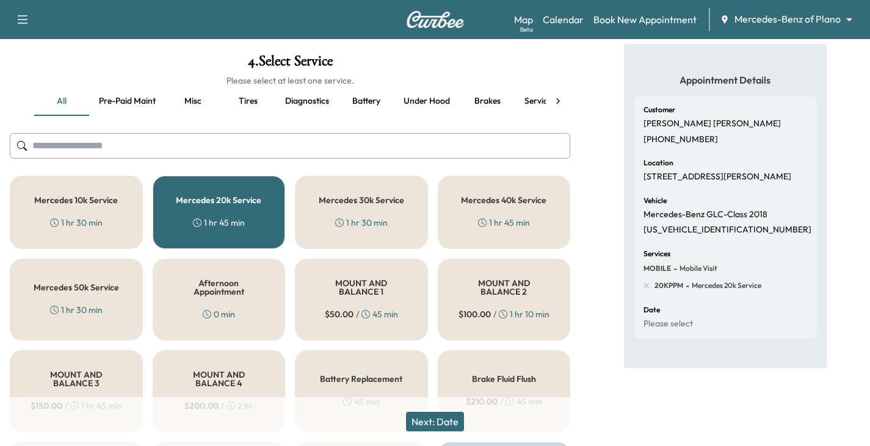
click at [445, 420] on button "Next: Date" at bounding box center [435, 422] width 58 height 20
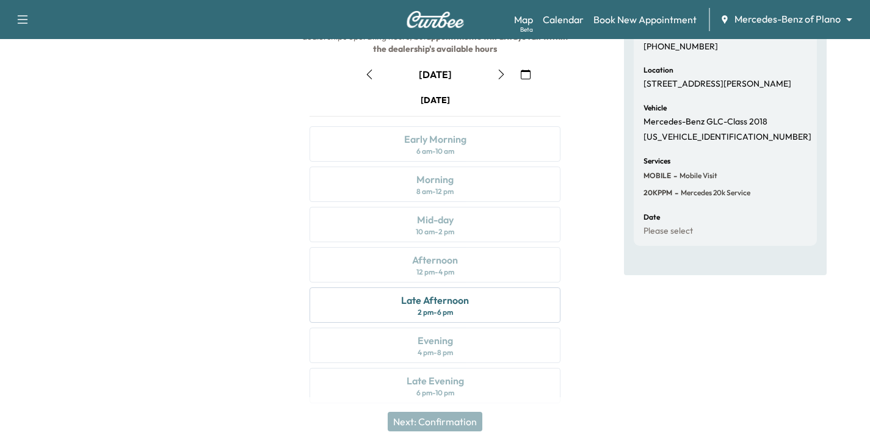
scroll to position [165, 0]
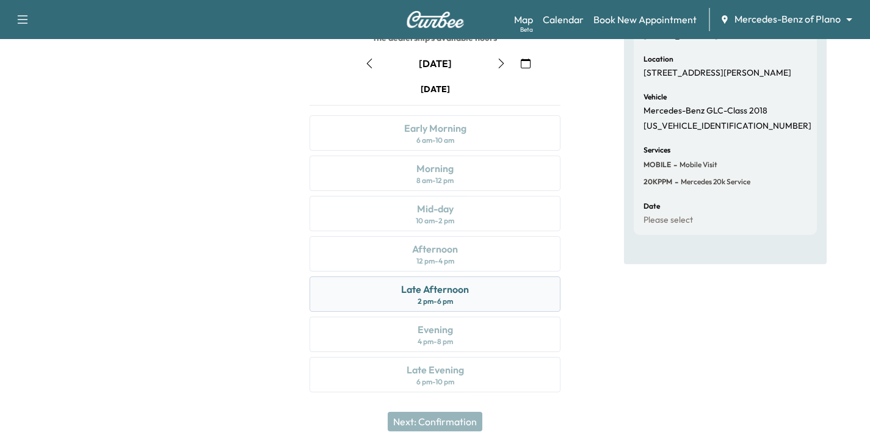
click at [453, 288] on div "Late Afternoon" at bounding box center [435, 289] width 68 height 15
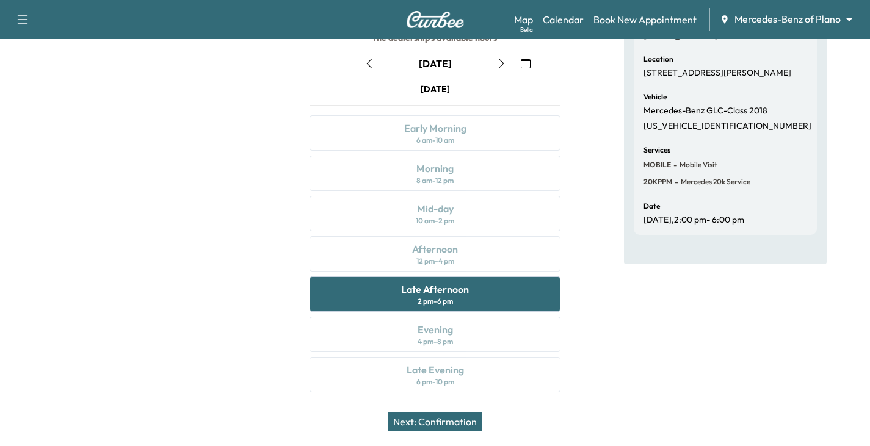
click at [438, 423] on button "Next: Confirmation" at bounding box center [435, 422] width 95 height 20
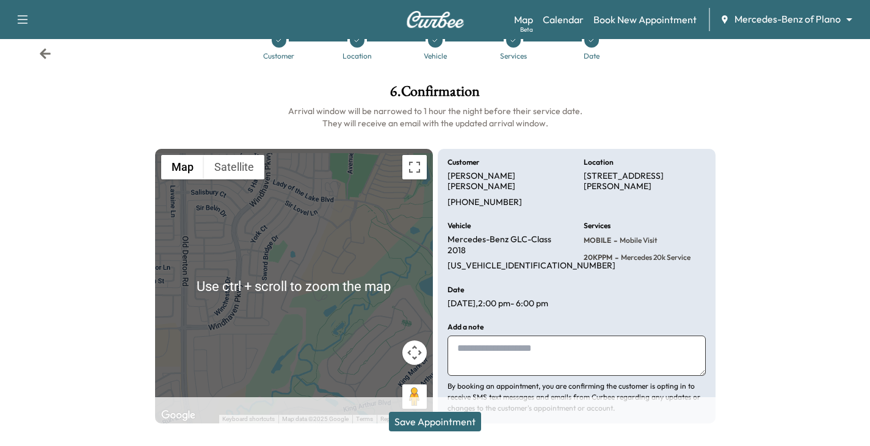
scroll to position [38, 0]
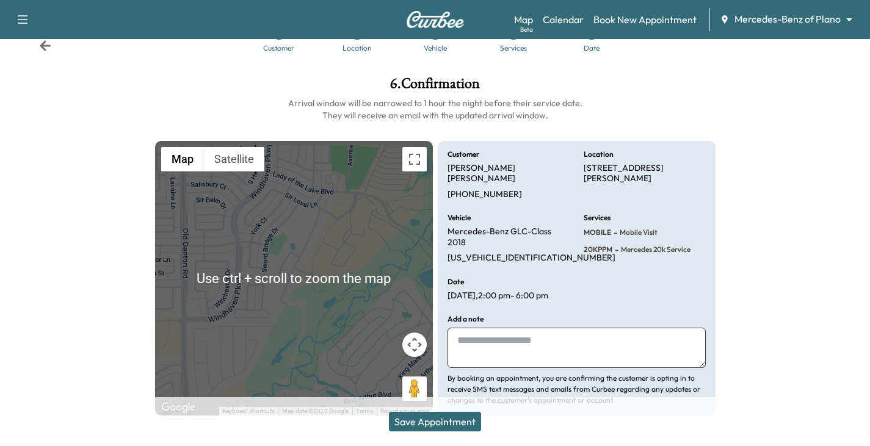
click at [460, 420] on button "Save Appointment" at bounding box center [435, 422] width 92 height 20
